Goal: Task Accomplishment & Management: Use online tool/utility

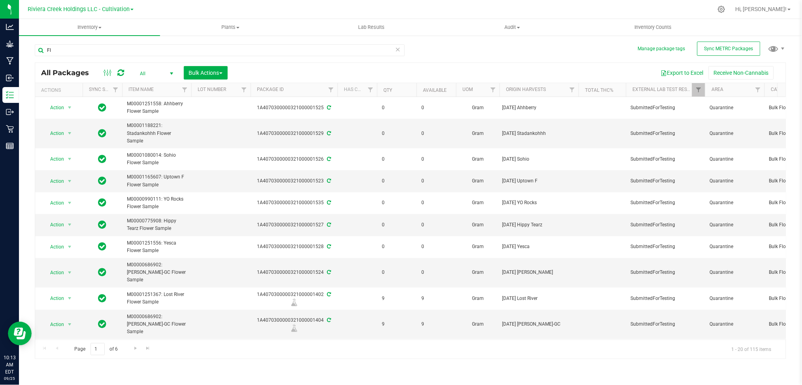
type input "F"
click at [172, 73] on span "select" at bounding box center [171, 73] width 6 height 6
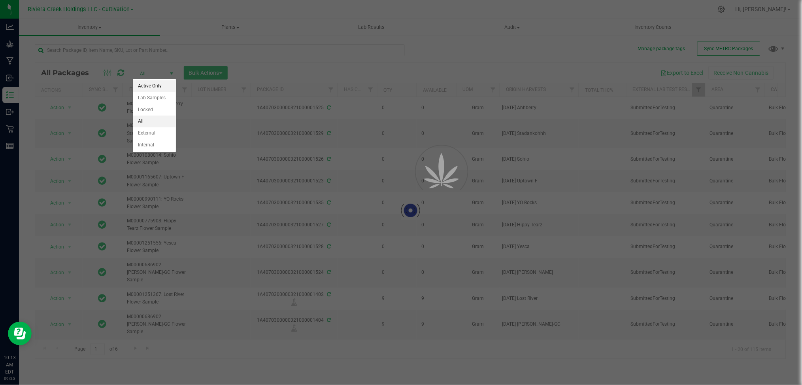
click at [155, 84] on li "Active Only" at bounding box center [154, 86] width 43 height 12
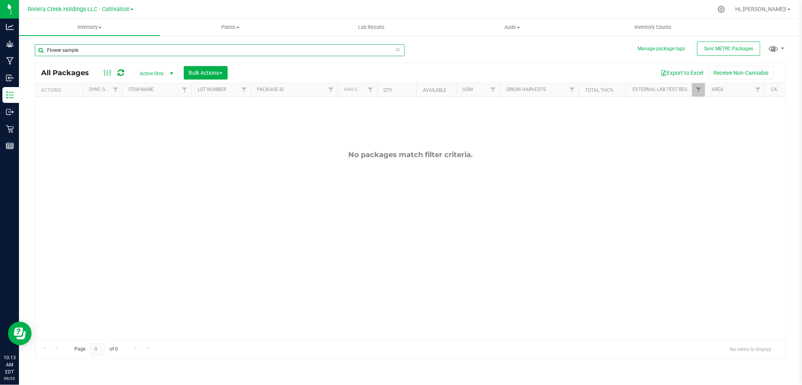
click at [64, 48] on input "Flower sample" at bounding box center [220, 50] width 370 height 12
drag, startPoint x: 81, startPoint y: 50, endPoint x: 40, endPoint y: 53, distance: 41.2
click at [40, 53] on input "Flower sample" at bounding box center [220, 50] width 370 height 12
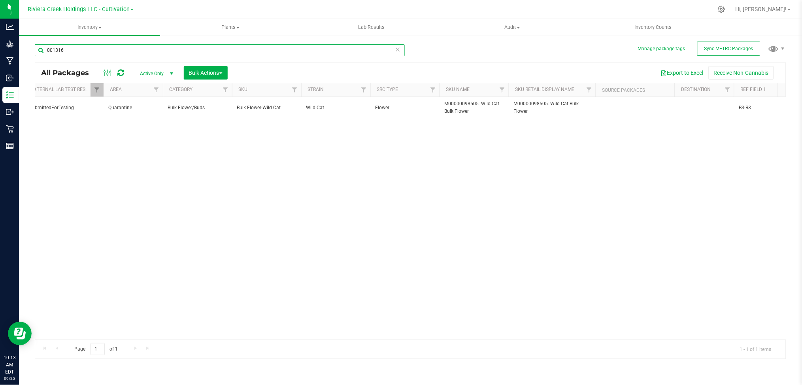
scroll to position [0, 732]
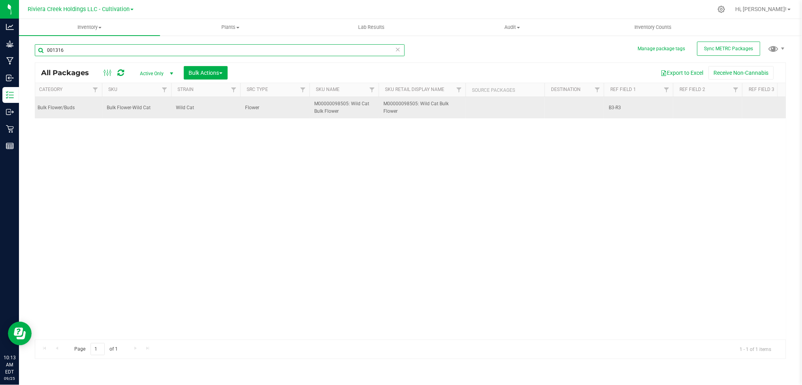
type input "001316"
click at [625, 107] on span "B3-R3" at bounding box center [639, 108] width 60 height 8
type input "B3-R3-YF"
click at [643, 177] on div "All Packages Active Only Active Only Lab Samples Locked All External Internal B…" at bounding box center [410, 210] width 751 height 296
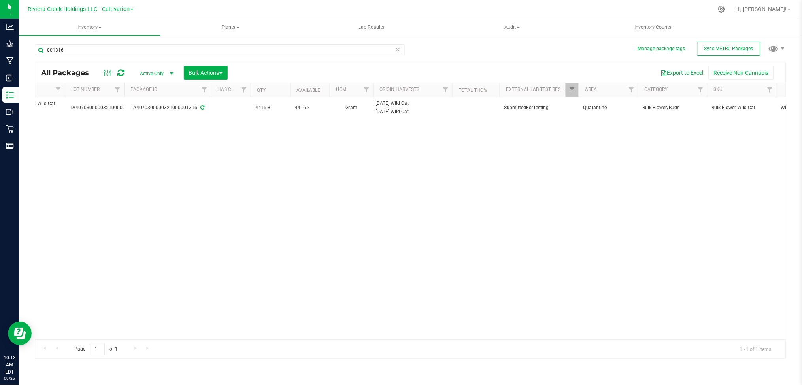
scroll to position [0, 0]
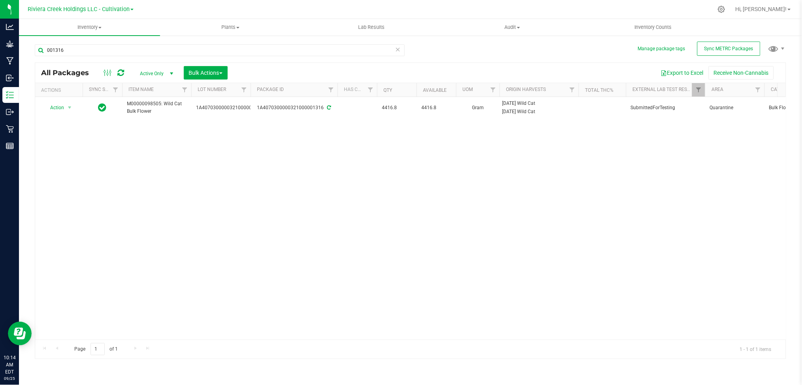
click at [201, 233] on div "Action Action Adjust qty Create package Edit attributes Global inventory Locate…" at bounding box center [410, 218] width 751 height 242
click at [67, 55] on input "001316" at bounding box center [220, 50] width 370 height 12
type input "0"
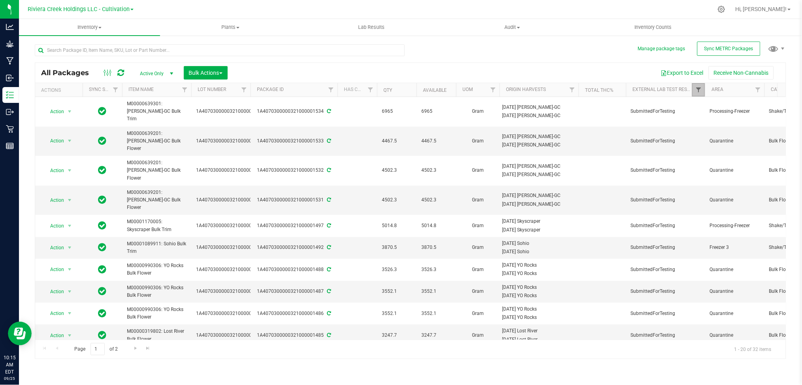
click at [700, 89] on span "Filter" at bounding box center [698, 90] width 6 height 6
click at [758, 145] on div at bounding box center [737, 126] width 91 height 60
click at [755, 144] on div at bounding box center [737, 126] width 91 height 60
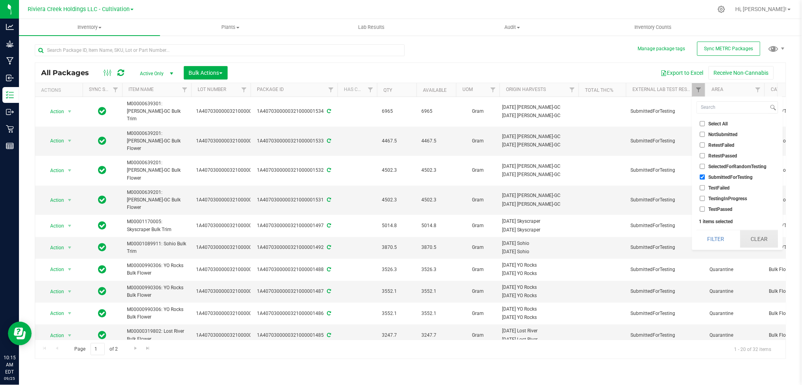
click at [759, 241] on button "Clear" at bounding box center [759, 238] width 38 height 17
